Goal: Information Seeking & Learning: Understand process/instructions

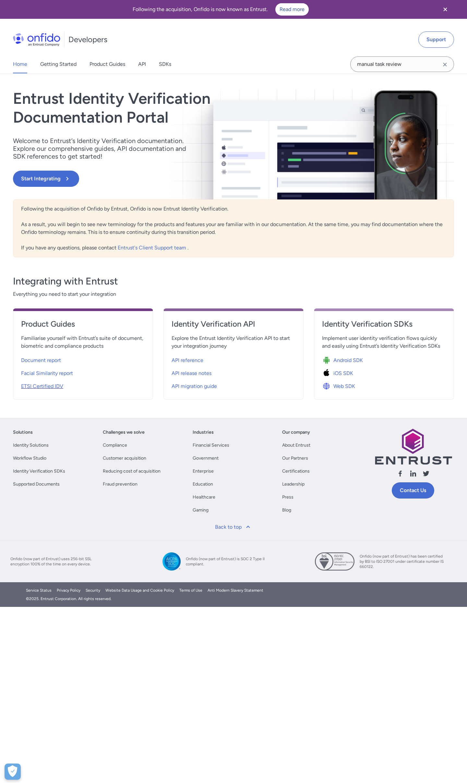
click at [46, 387] on span "ETSI Certified IDV" at bounding box center [42, 387] width 42 height 8
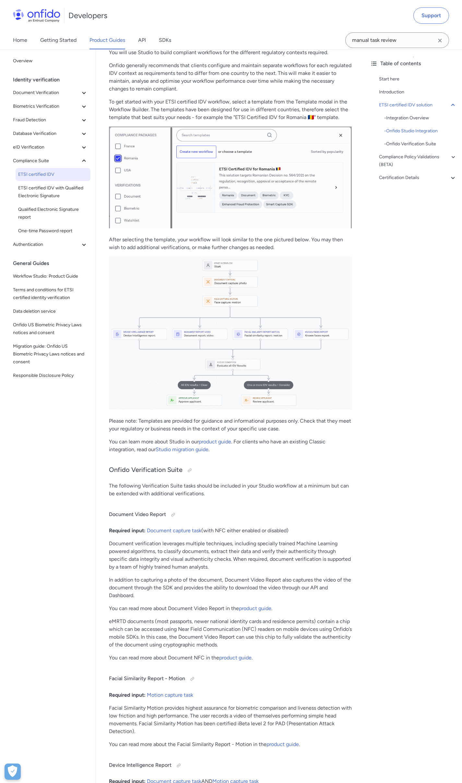
scroll to position [482, 0]
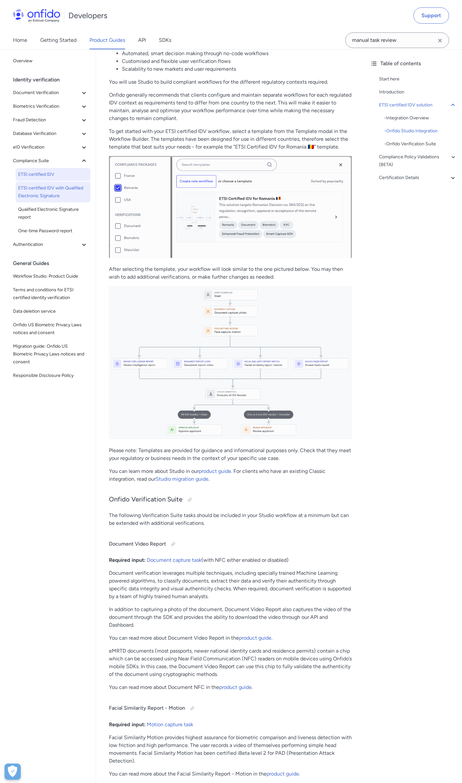
click at [45, 196] on span "ETSI certified IDV with Qualified Electronic Signature" at bounding box center [53, 192] width 70 height 16
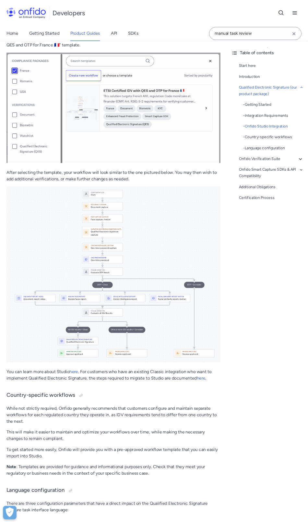
scroll to position [574, 0]
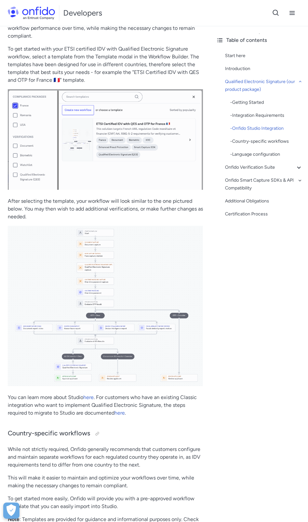
click at [163, 76] on p "To get started with your ETSI certified IDV with Qualified Electronic Signature…" at bounding box center [105, 64] width 195 height 39
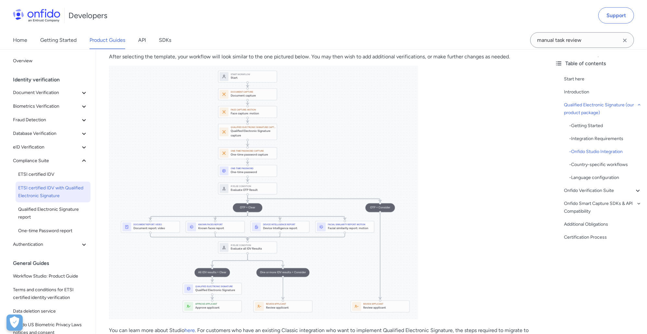
scroll to position [686, 0]
click at [433, 59] on p "After selecting the template, your workflow will look similar to the one pictur…" at bounding box center [323, 58] width 428 height 8
click at [437, 84] on p at bounding box center [323, 195] width 428 height 256
